Goal: Task Accomplishment & Management: Complete application form

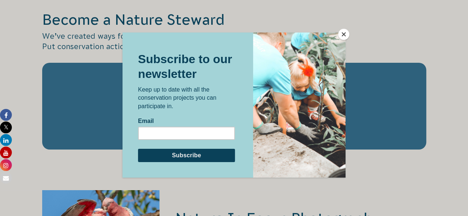
scroll to position [1267, 0]
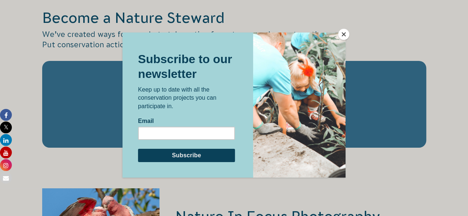
click at [342, 32] on button "Close" at bounding box center [343, 34] width 11 height 11
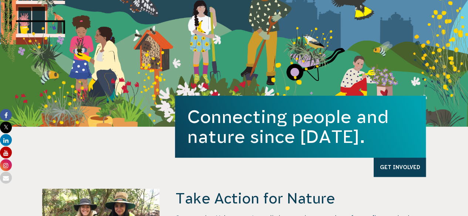
scroll to position [0, 0]
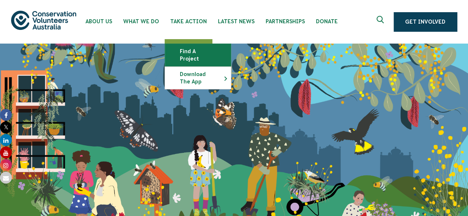
click at [203, 50] on link "Find a project" at bounding box center [198, 55] width 66 height 22
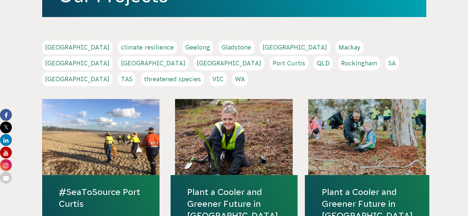
scroll to position [103, 0]
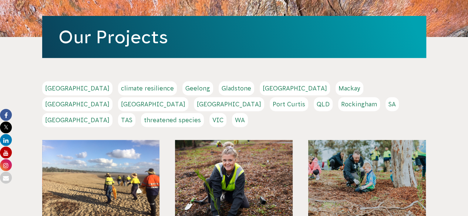
click at [264, 97] on link "[GEOGRAPHIC_DATA]" at bounding box center [229, 104] width 70 height 14
